Goal: Information Seeking & Learning: Learn about a topic

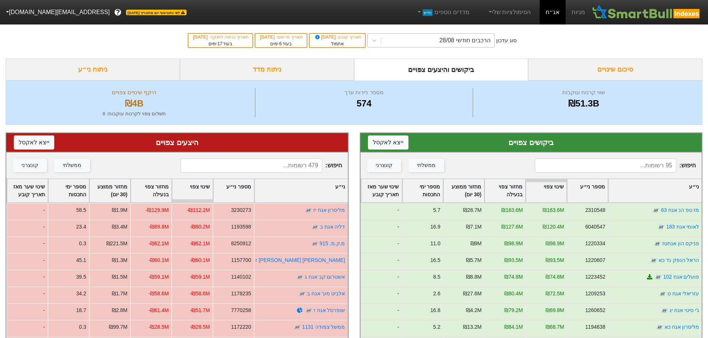
click at [471, 41] on div "הרכבים חודשי 28/08" at bounding box center [464, 40] width 51 height 9
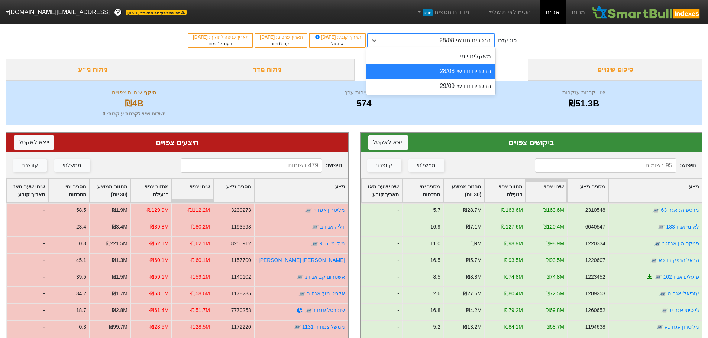
drag, startPoint x: 462, startPoint y: 69, endPoint x: 449, endPoint y: 66, distance: 13.3
click at [462, 69] on div "הרכבים חודשי 28/08" at bounding box center [430, 71] width 129 height 15
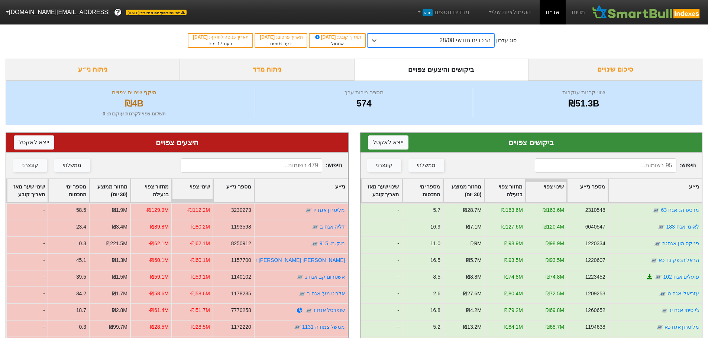
click at [443, 69] on div "ביקושים והיצעים צפויים" at bounding box center [441, 70] width 174 height 22
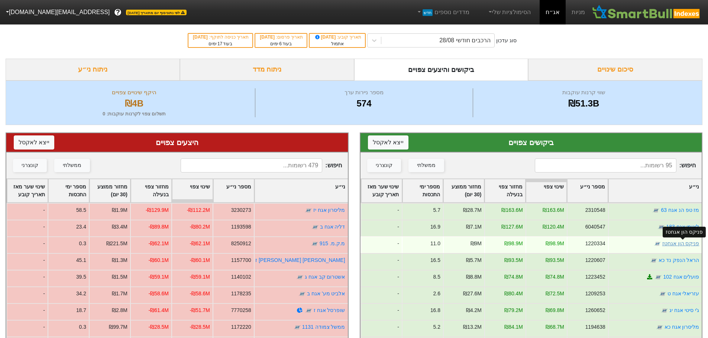
click at [676, 244] on link "פניקס הון אגחטז" at bounding box center [679, 244] width 37 height 6
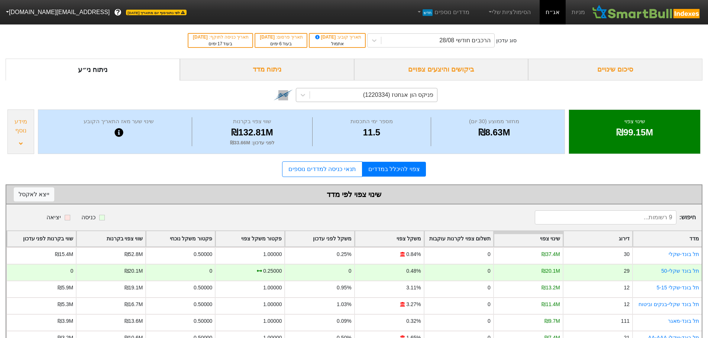
click at [417, 94] on div "פניקס הון אגחטז (1220334)" at bounding box center [398, 95] width 70 height 9
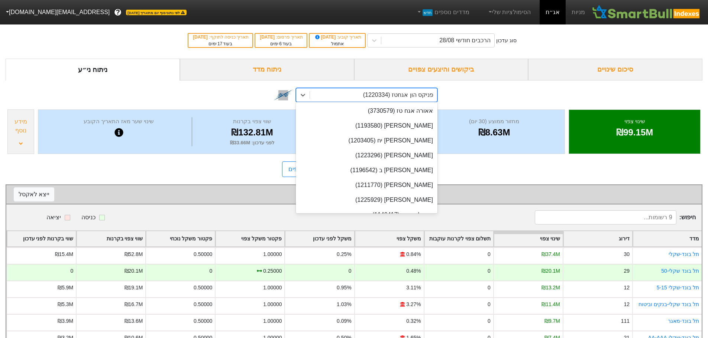
scroll to position [11468, 0]
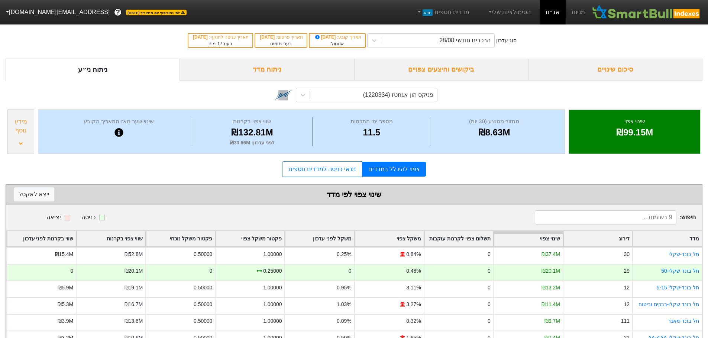
click at [464, 72] on div "ביקושים והיצעים צפויים" at bounding box center [441, 70] width 174 height 22
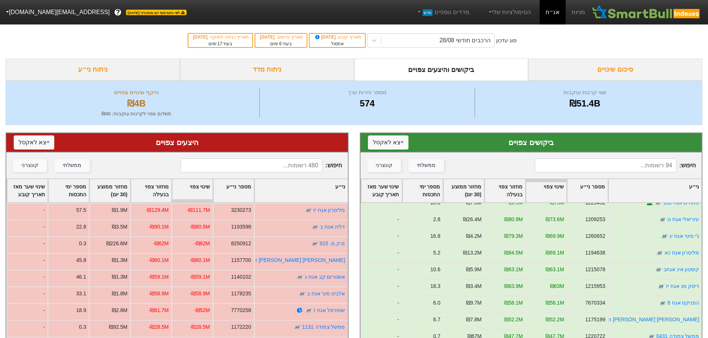
scroll to position [111, 0]
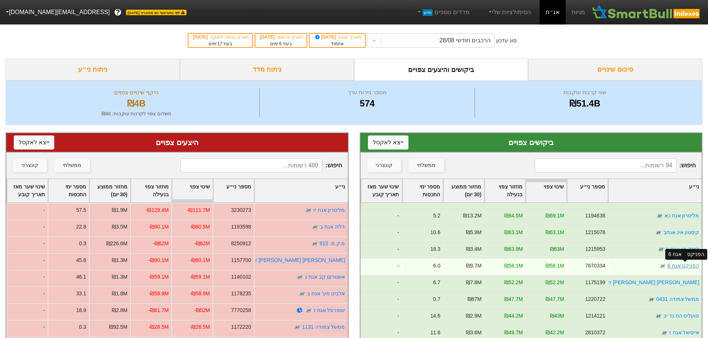
click at [687, 266] on link "הפניקס אגח 6" at bounding box center [683, 266] width 32 height 6
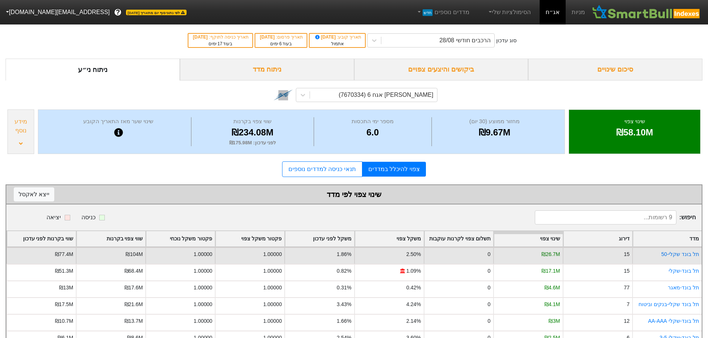
scroll to position [73, 0]
